Goal: Task Accomplishment & Management: Complete application form

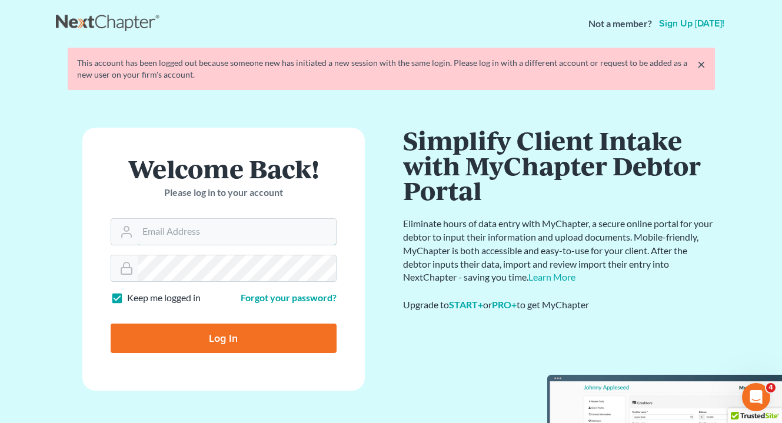
type input "attyweaver@icloud.com"
click at [211, 344] on input "Log In" at bounding box center [224, 338] width 226 height 29
type input "Thinking..."
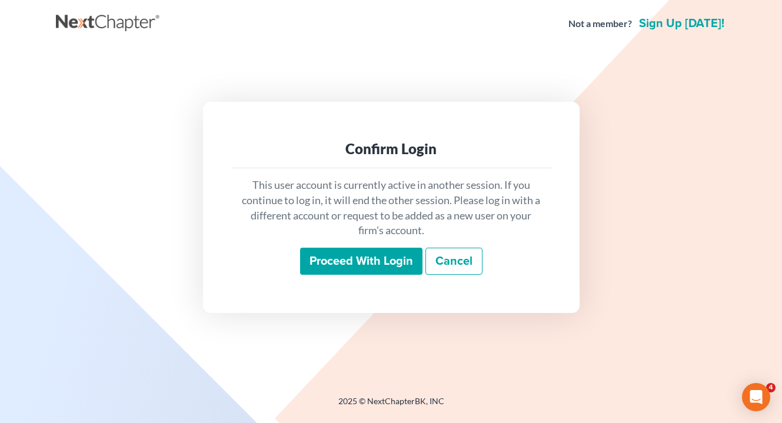
click at [371, 258] on input "Proceed with login" at bounding box center [361, 261] width 122 height 27
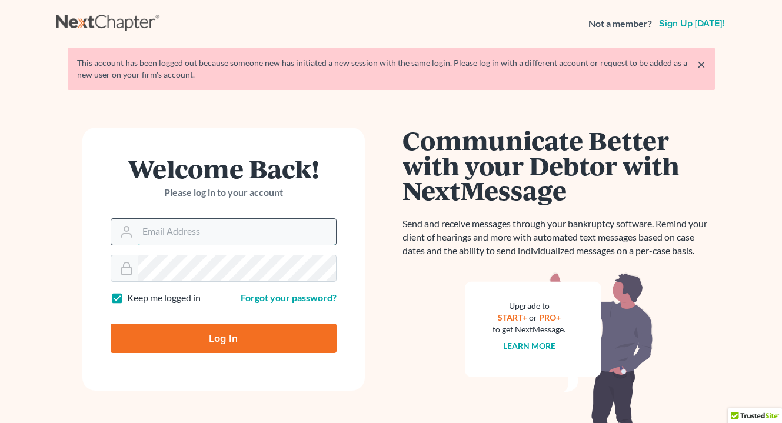
click at [247, 231] on input "Email Address" at bounding box center [237, 232] width 198 height 26
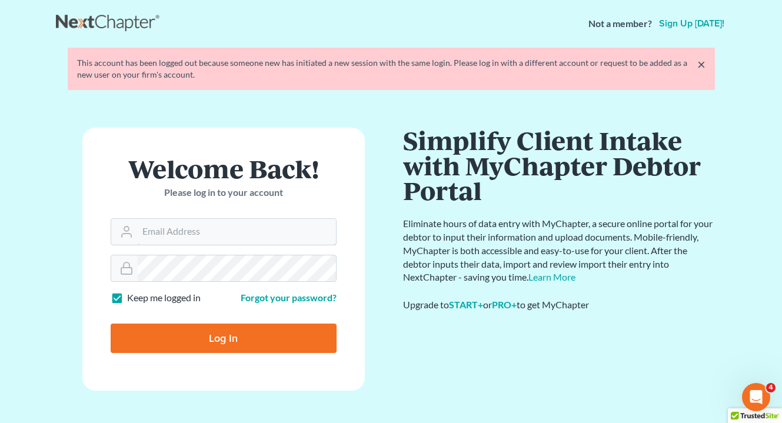
type input "attyweaver@icloud.com"
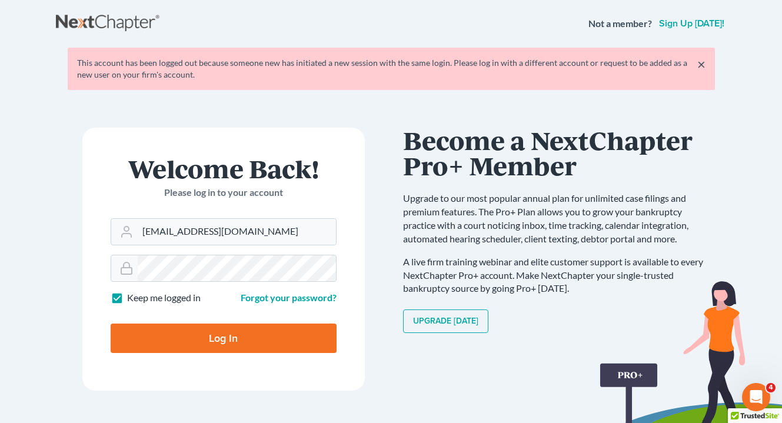
click at [272, 345] on input "Log In" at bounding box center [224, 338] width 226 height 29
type input "Thinking..."
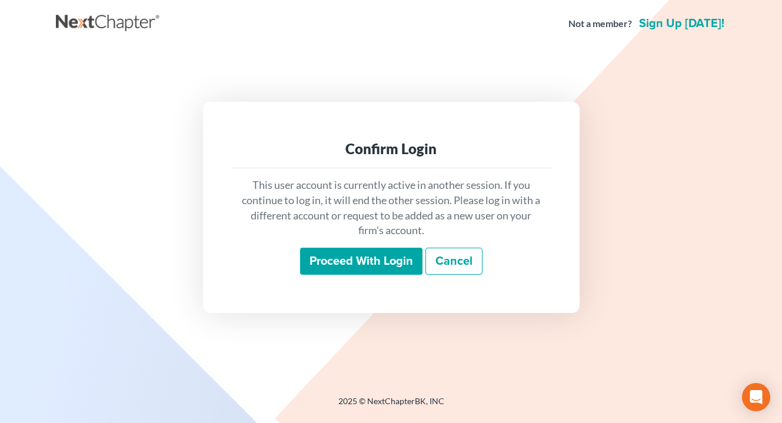
click at [372, 260] on input "Proceed with login" at bounding box center [361, 261] width 122 height 27
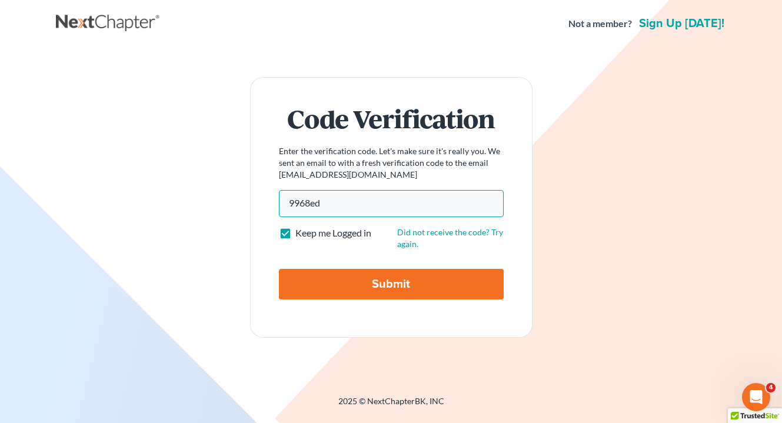
type input "9968ed"
click at [391, 284] on input "Submit" at bounding box center [391, 284] width 225 height 31
type input "Thinking..."
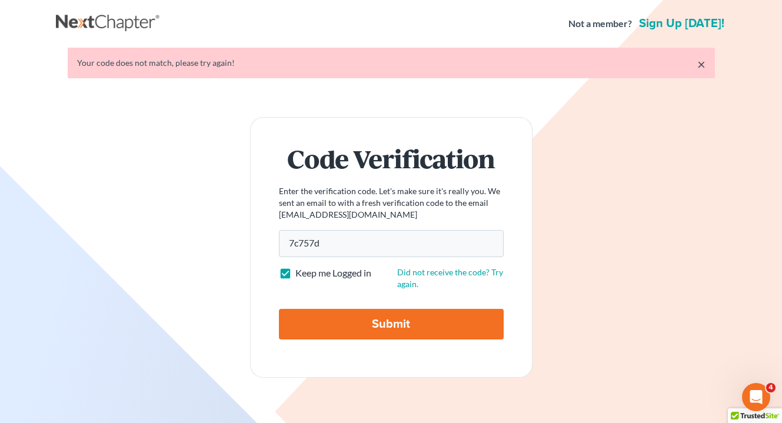
type input "7c757d"
click at [381, 320] on input "Submit" at bounding box center [391, 324] width 225 height 31
type input "Thinking..."
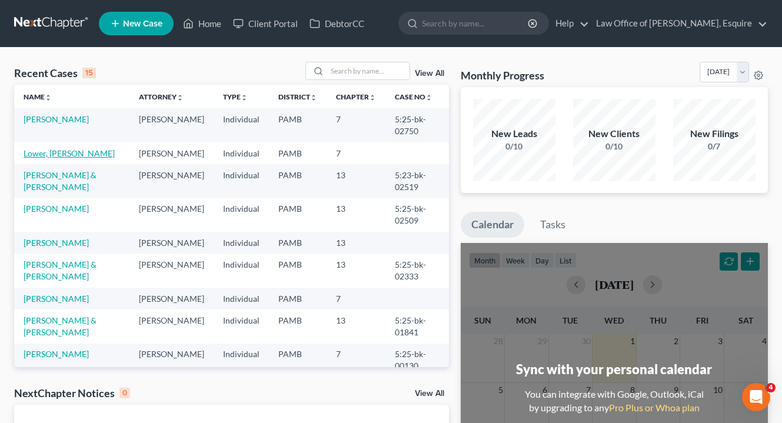
click at [71, 148] on link "Lower, [PERSON_NAME]" at bounding box center [69, 153] width 91 height 10
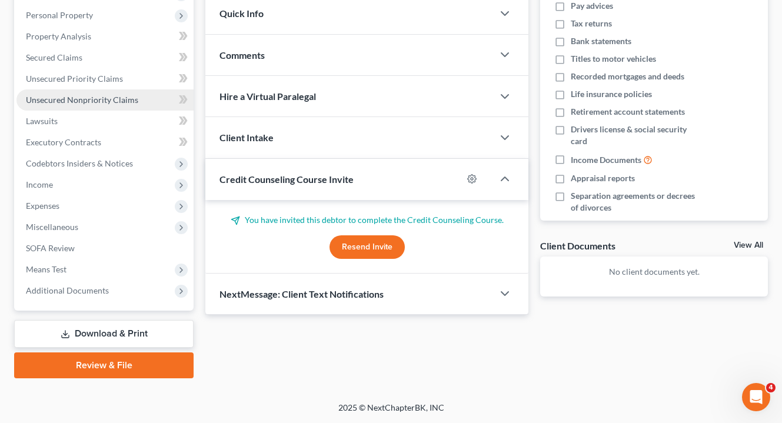
scroll to position [203, 0]
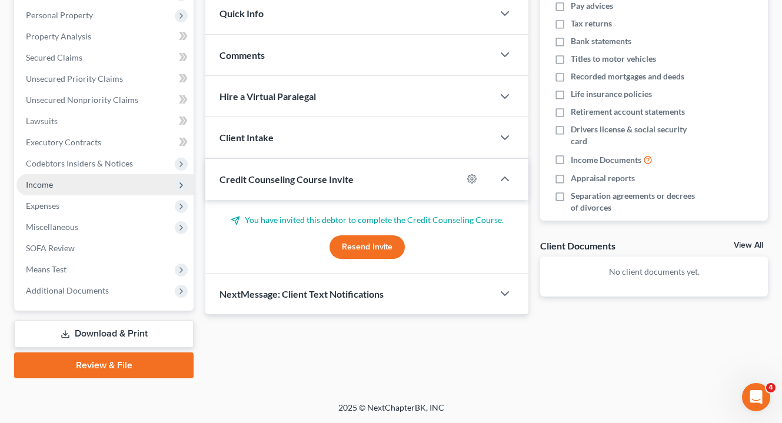
click at [59, 175] on span "Income" at bounding box center [104, 184] width 177 height 21
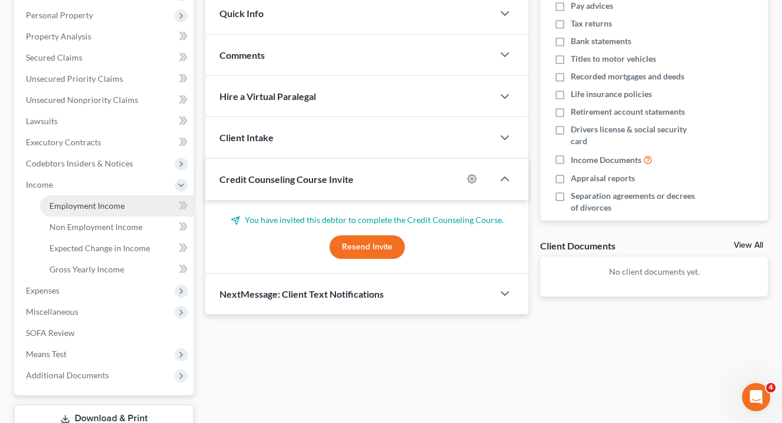
click at [108, 215] on link "Employment Income" at bounding box center [117, 205] width 154 height 21
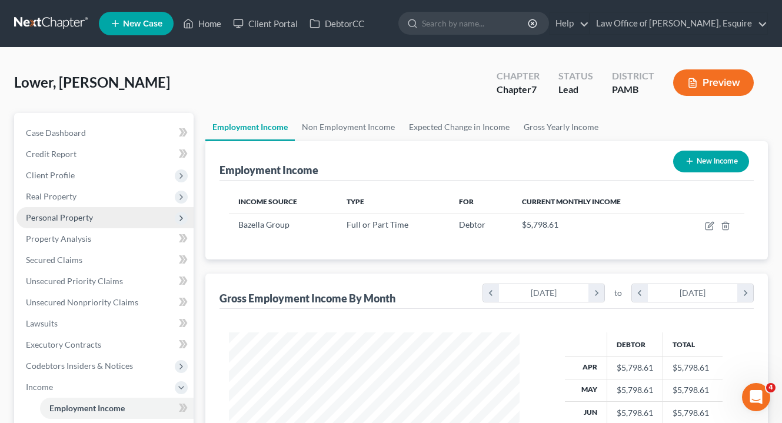
scroll to position [211, 314]
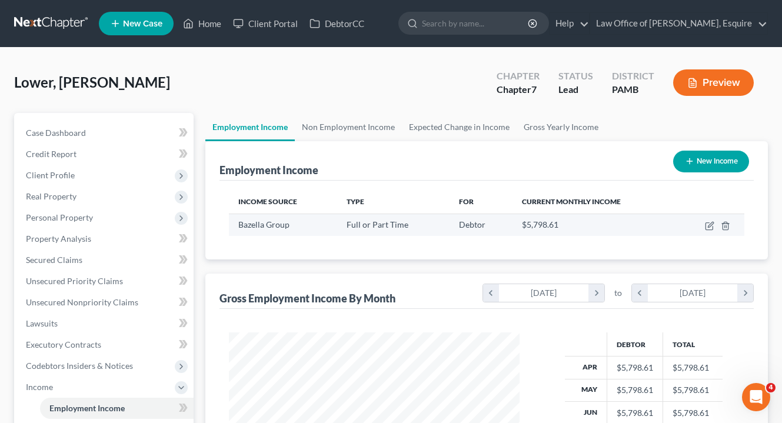
click at [265, 224] on span "Bazella Group" at bounding box center [263, 225] width 51 height 10
click at [709, 222] on icon "button" at bounding box center [709, 225] width 9 height 9
select select "0"
select select "39"
select select "3"
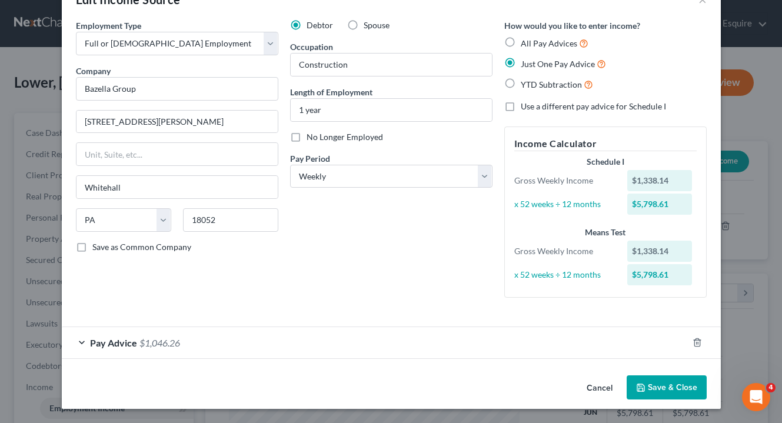
scroll to position [34, 0]
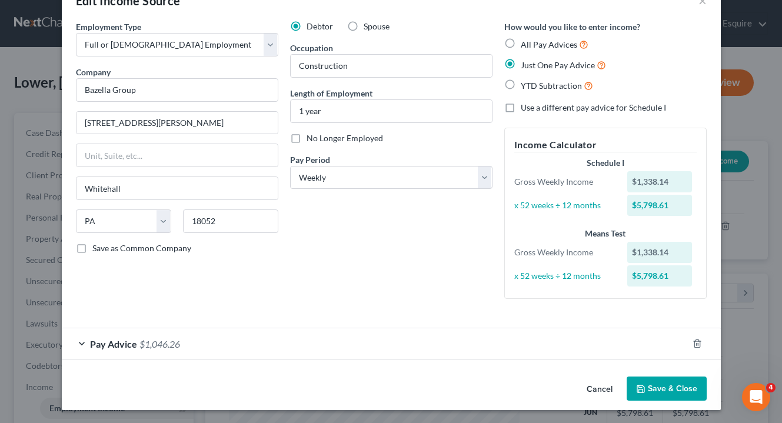
click at [142, 340] on span "$1,046.26" at bounding box center [160, 344] width 41 height 11
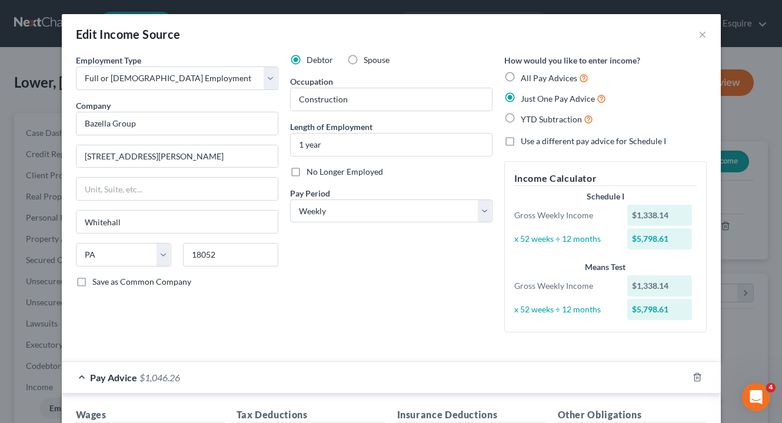
scroll to position [0, 0]
click at [521, 78] on label "All Pay Advices" at bounding box center [555, 78] width 68 height 14
click at [526, 78] on input "All Pay Advices" at bounding box center [530, 75] width 8 height 8
radio input "true"
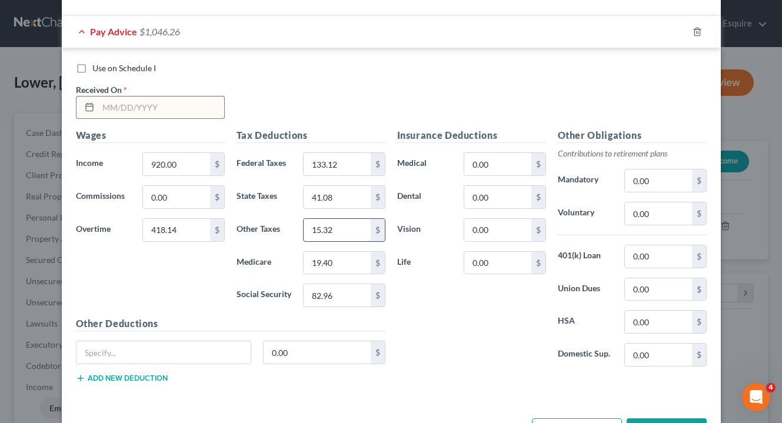
scroll to position [383, 0]
